Goal: Book appointment/travel/reservation

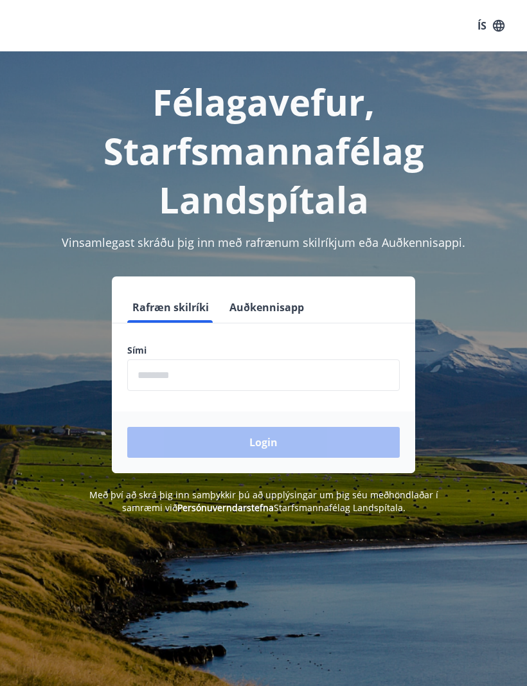
click at [357, 387] on input "phone" at bounding box center [263, 374] width 272 height 31
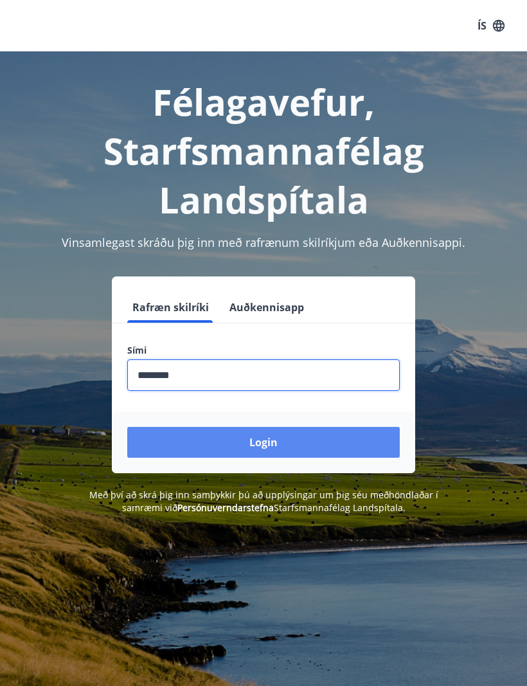
type input "********"
click at [260, 448] on button "Login" at bounding box center [263, 442] width 272 height 31
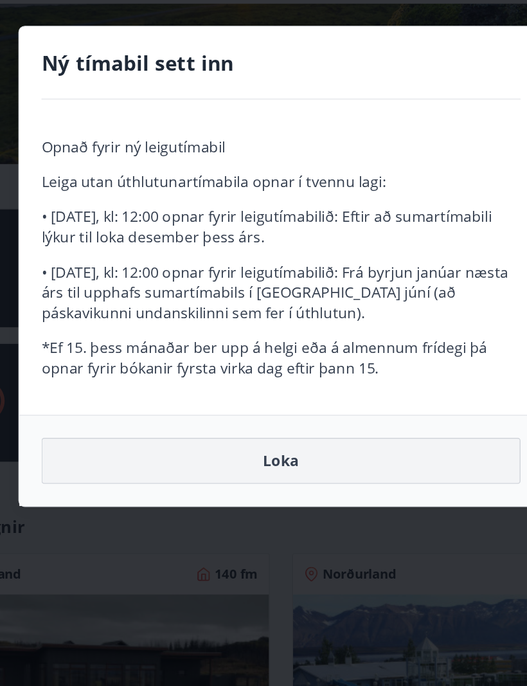
click at [196, 463] on button "Loka" at bounding box center [263, 479] width 334 height 32
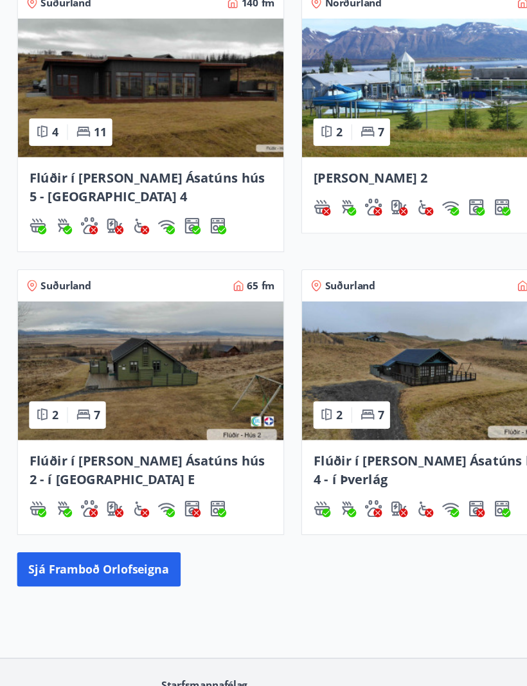
scroll to position [601, 0]
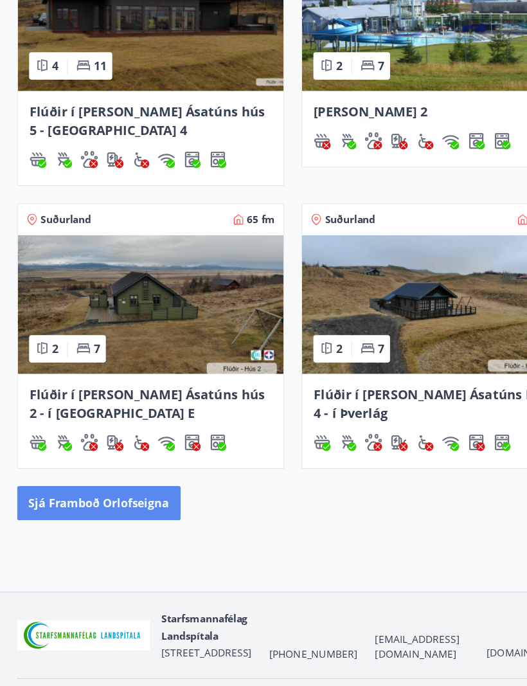
click at [141, 467] on button "Sjá framboð orlofseigna" at bounding box center [88, 482] width 147 height 31
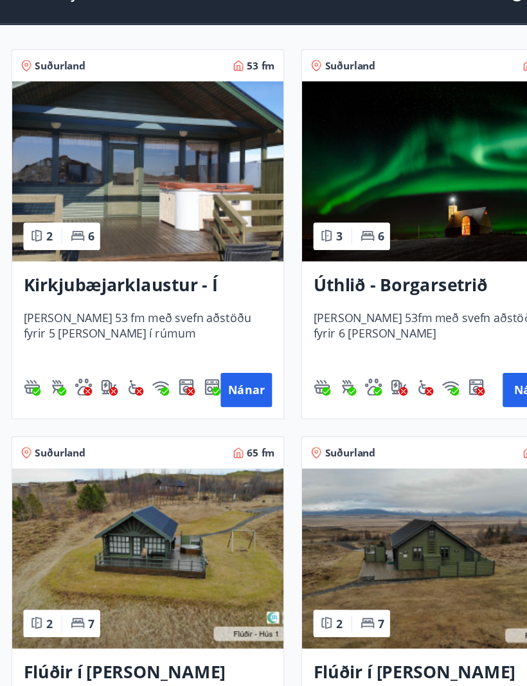
scroll to position [242, 0]
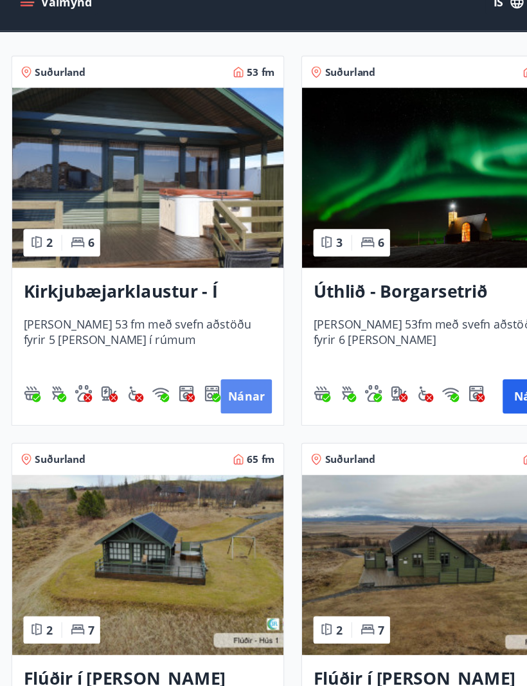
click at [217, 368] on button "Nánar" at bounding box center [222, 380] width 46 height 31
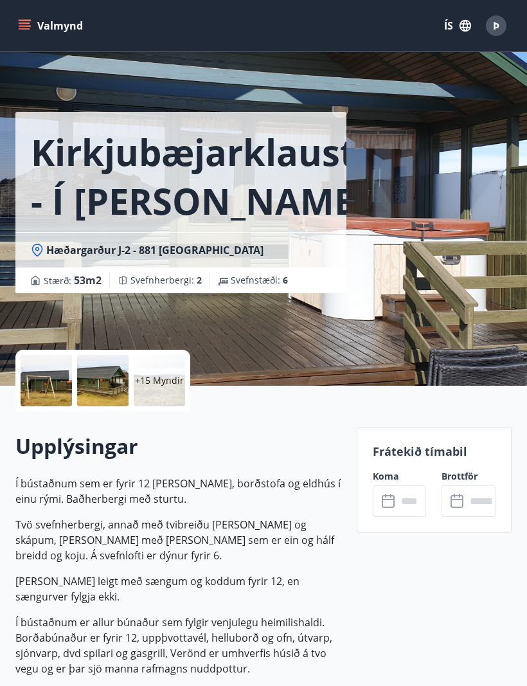
click at [397, 503] on input "text" at bounding box center [412, 500] width 30 height 31
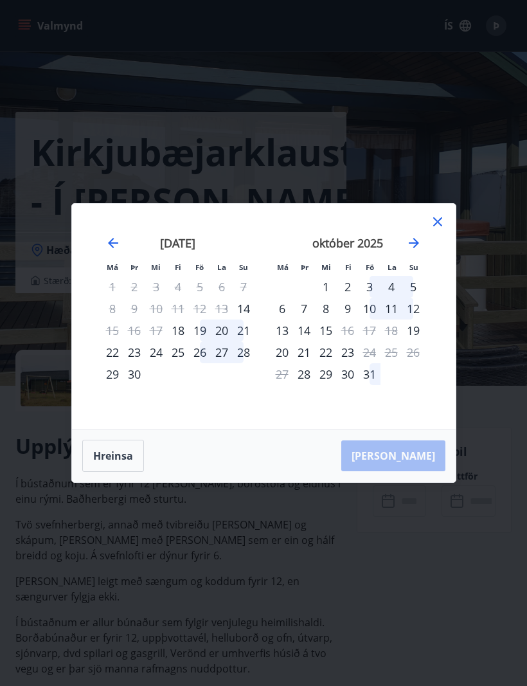
click at [0, 397] on div "Má Þr Mi Fi Fö La Su Má Þr Mi Fi Fö La Su [DATE] 1 2 3 4 5 6 7 8 9 10 11 12 13 …" at bounding box center [263, 343] width 527 height 686
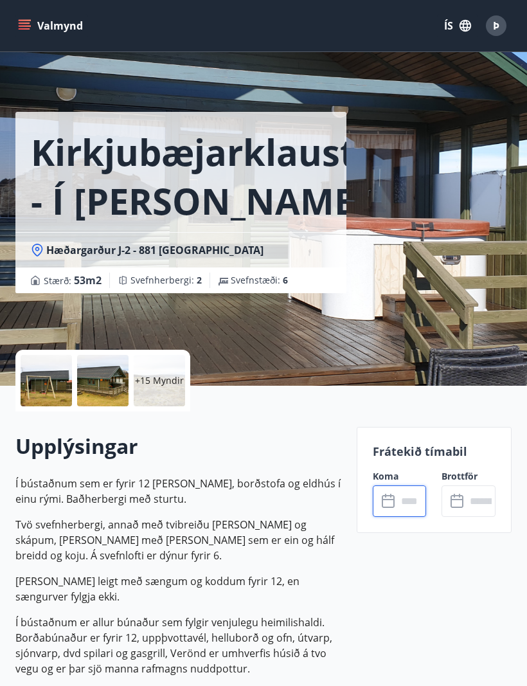
click at [400, 509] on input "text" at bounding box center [412, 500] width 30 height 31
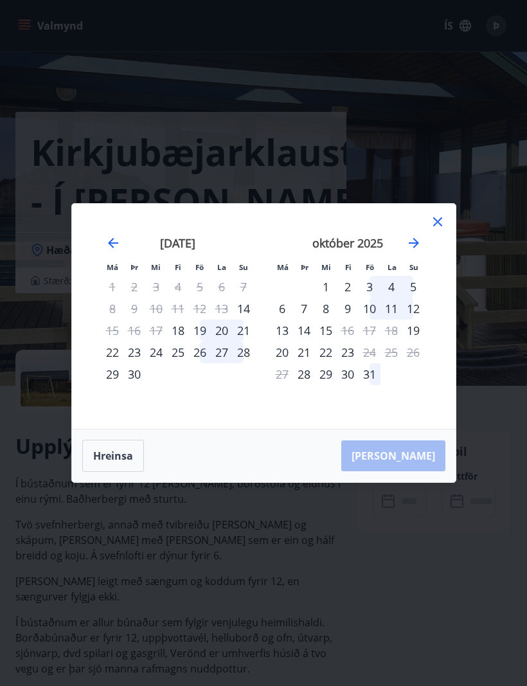
click at [112, 380] on div "29" at bounding box center [113, 374] width 22 height 22
click at [351, 290] on div "2" at bounding box center [348, 287] width 22 height 22
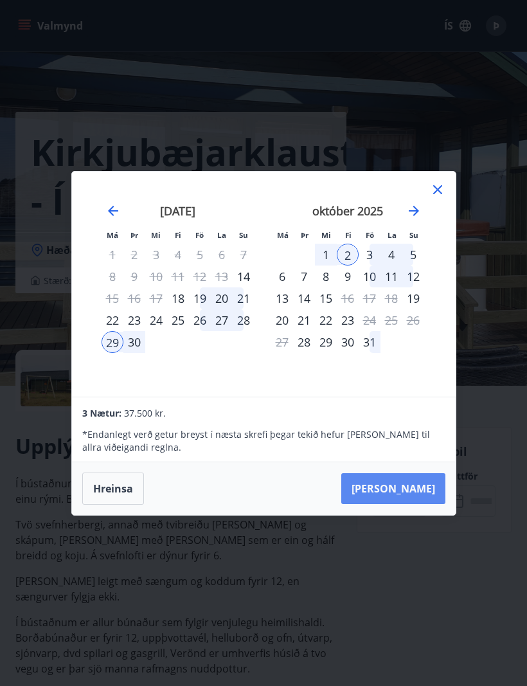
click at [419, 497] on button "[PERSON_NAME]" at bounding box center [393, 488] width 104 height 31
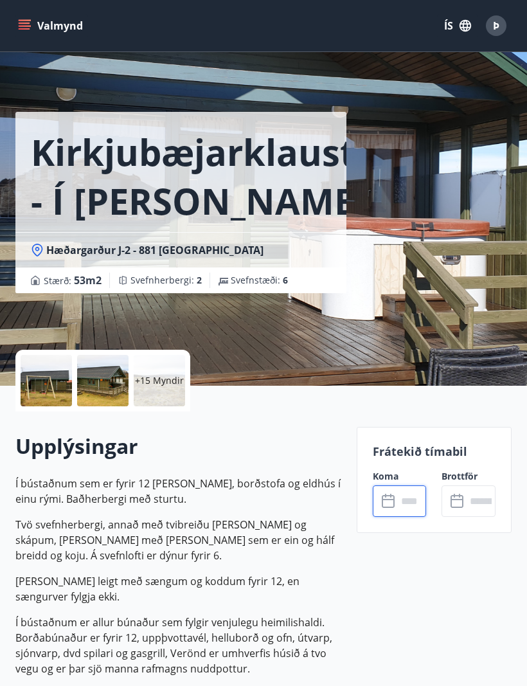
type input "******"
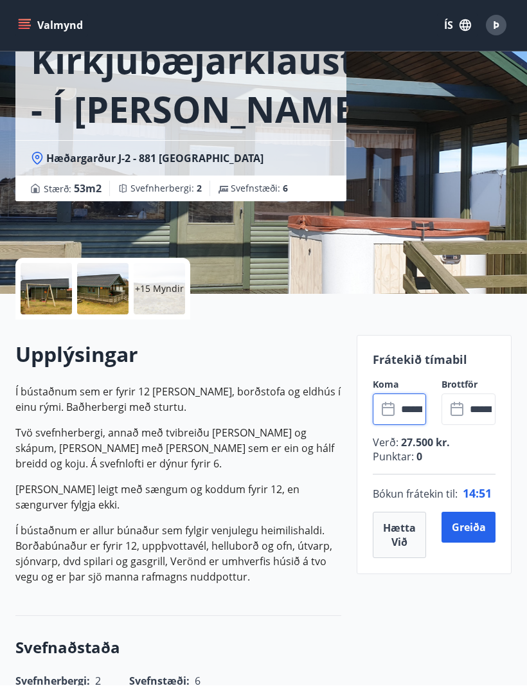
scroll to position [92, 0]
click at [426, 534] on button "Hætta við" at bounding box center [400, 534] width 54 height 46
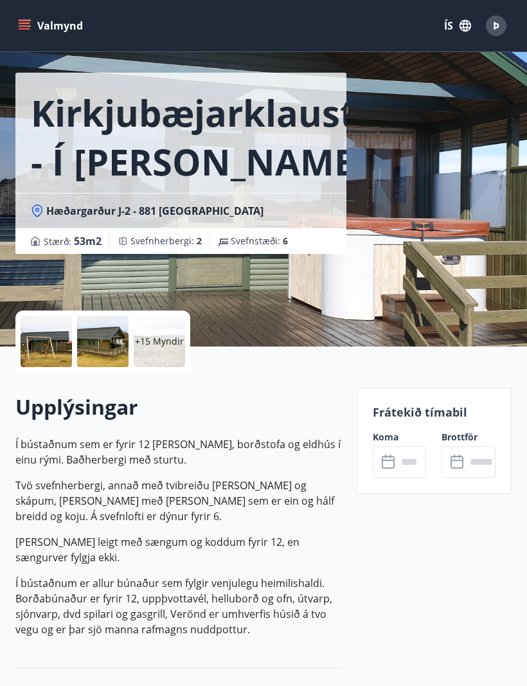
scroll to position [0, 0]
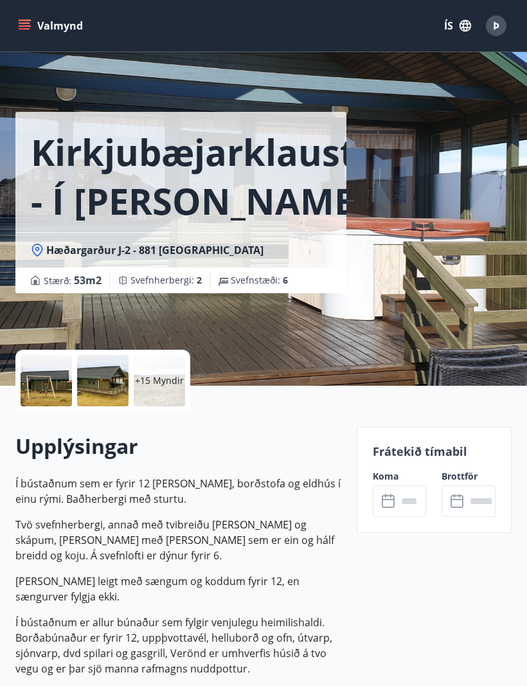
click at [28, 22] on icon "menu" at bounding box center [24, 25] width 13 height 13
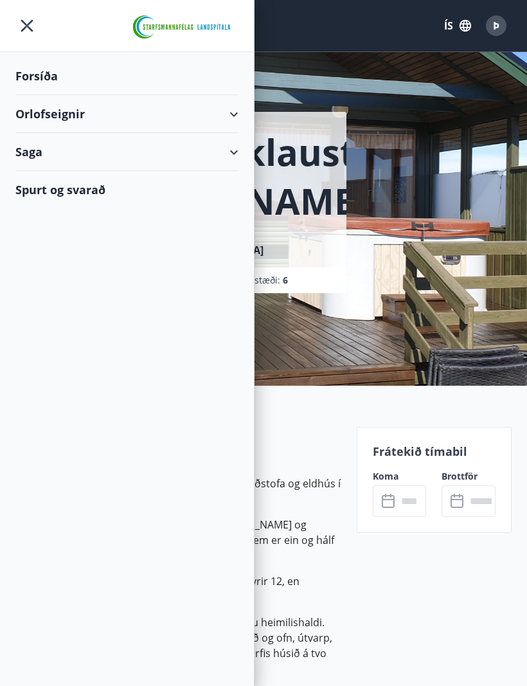
click at [53, 81] on div "Forsíða" at bounding box center [126, 76] width 223 height 38
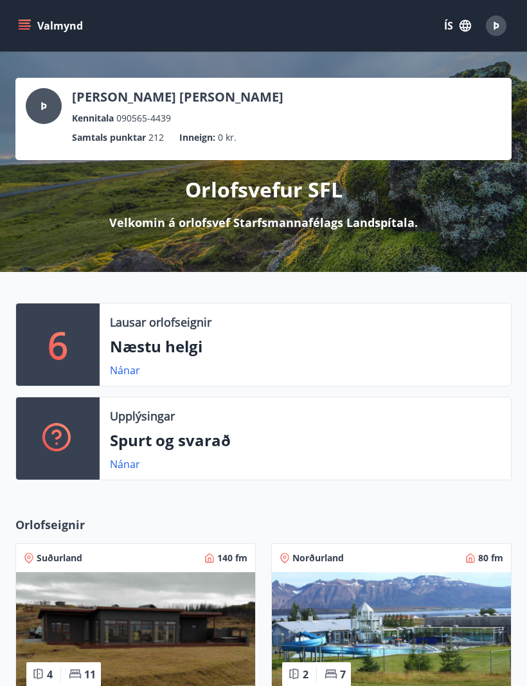
click at [348, 366] on div "Nánar" at bounding box center [305, 369] width 391 height 15
click at [60, 361] on p "6" at bounding box center [58, 344] width 21 height 49
click at [196, 323] on p "Lausar orlofseignir" at bounding box center [161, 322] width 102 height 17
click at [129, 373] on link "Nánar" at bounding box center [125, 370] width 30 height 14
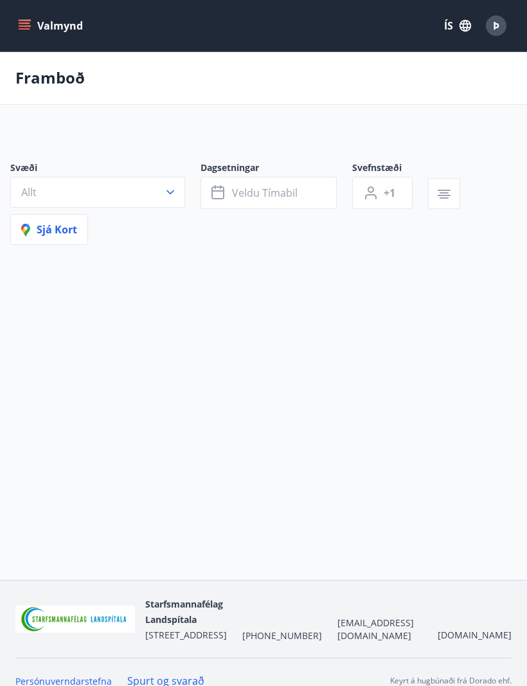
type input "*"
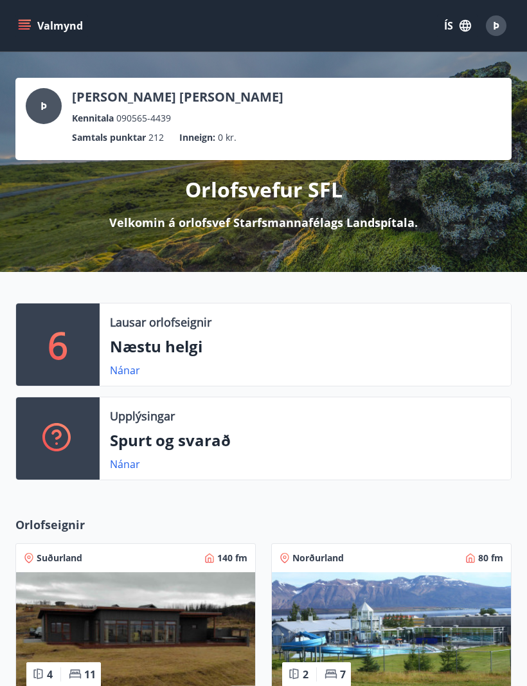
click at [87, 130] on p "Samtals punktar" at bounding box center [109, 137] width 74 height 14
click at [44, 100] on span "Þ" at bounding box center [43, 106] width 6 height 14
